Goal: Find specific page/section: Find specific page/section

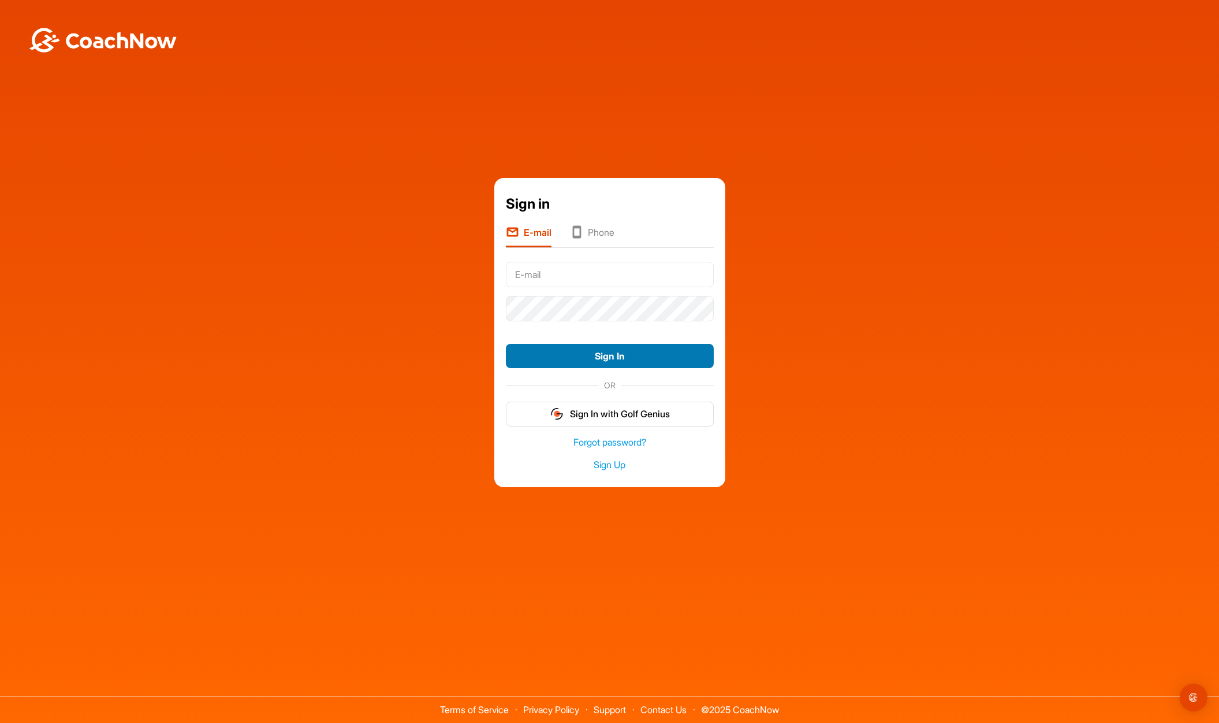
type input "[PERSON_NAME][EMAIL_ADDRESS][DOMAIN_NAME]"
click at [601, 360] on button "Sign In" at bounding box center [610, 356] width 208 height 25
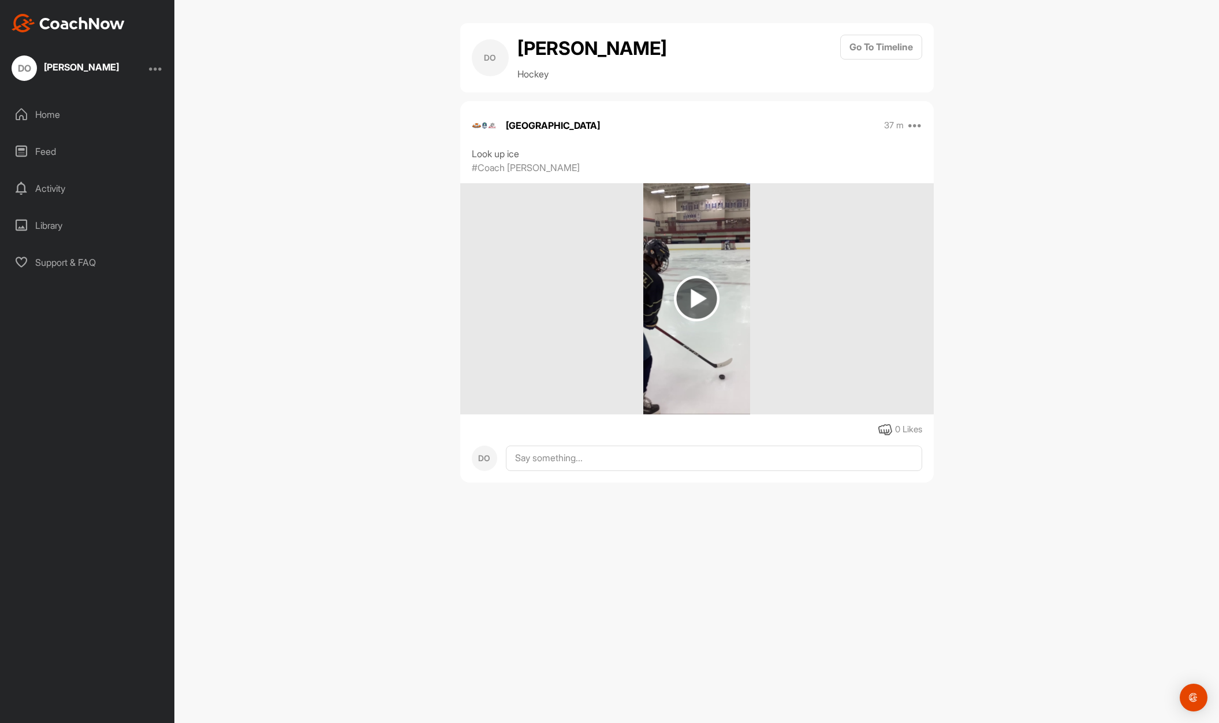
click at [707, 302] on img at bounding box center [697, 299] width 46 height 46
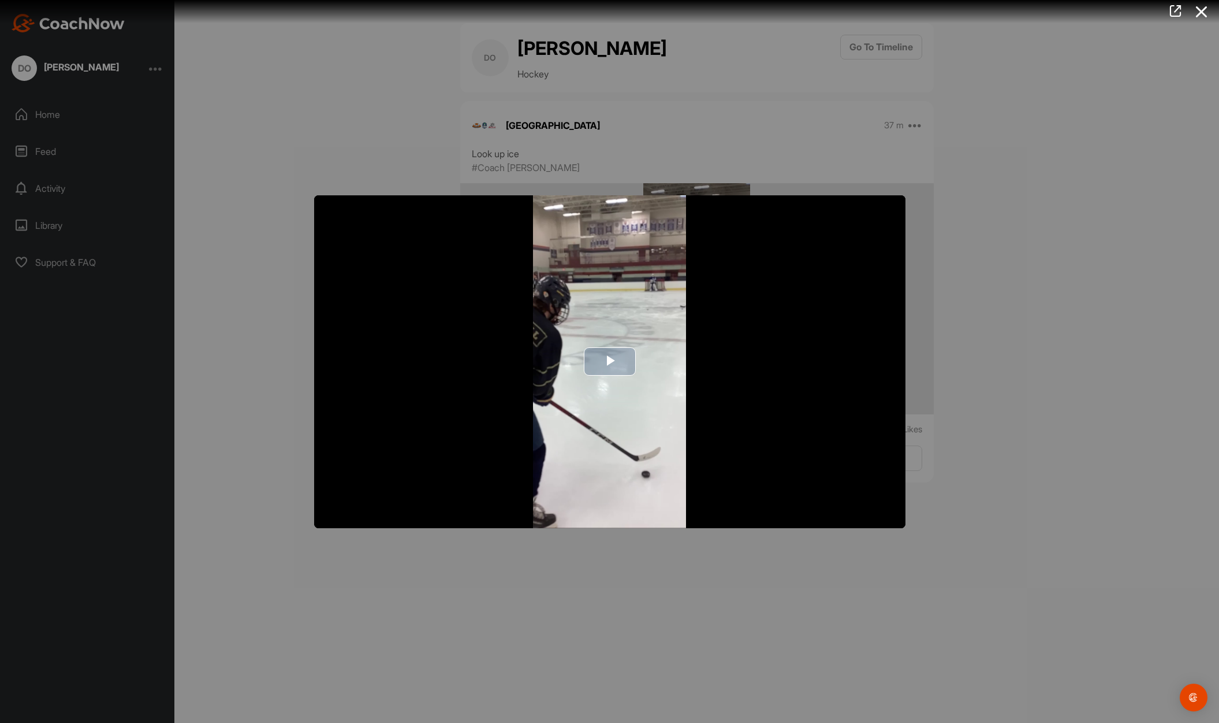
click at [610, 362] on span "Video Player" at bounding box center [610, 362] width 0 height 0
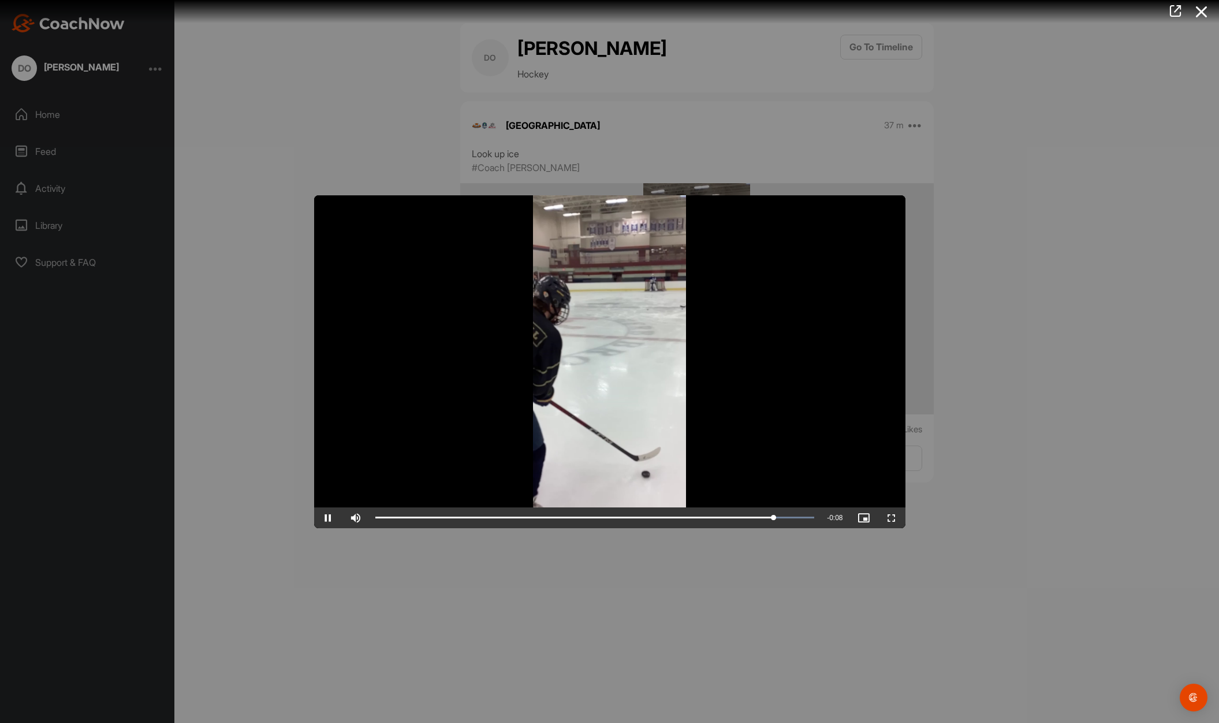
click at [1058, 302] on div at bounding box center [609, 361] width 1219 height 723
